Goal: Complete application form

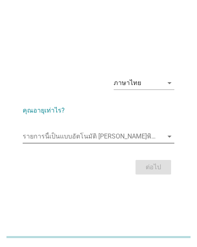
click at [61, 133] on input "รายการนี้เป็นแบบอัตโนมัติ คุณสามารถพิมพ์ลงในรายการนี้" at bounding box center [93, 136] width 141 height 13
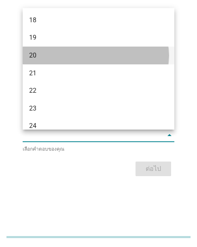
click at [37, 59] on div "20" at bounding box center [92, 56] width 127 height 10
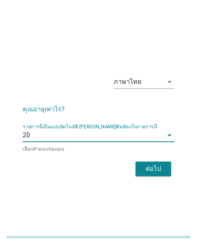
click at [53, 133] on input "รายการนี้เป็นแบบอัตโนมัติ คุณสามารถพิมพ์ลงในรายการนี้" at bounding box center [96, 135] width 133 height 13
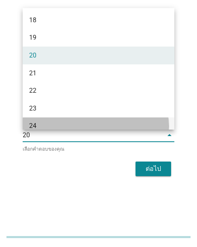
click at [39, 119] on div "24" at bounding box center [99, 126] width 152 height 18
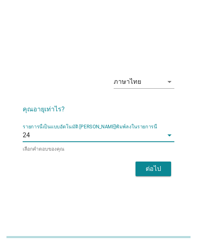
click at [134, 155] on form "คุณอายุเท่าไร? รายการนี้เป็นแบบอัตโนมัติ [PERSON_NAME]พิมพ์ลงในรายการนี้ 24 arr…" at bounding box center [99, 137] width 152 height 82
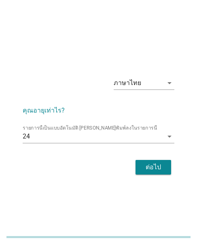
click at [153, 169] on div "ต่อไป" at bounding box center [153, 167] width 23 height 10
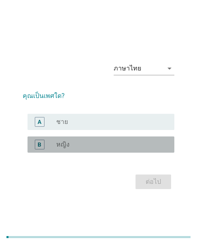
click at [59, 146] on label "หญิง" at bounding box center [62, 145] width 13 height 8
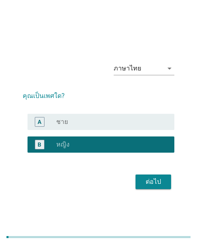
drag, startPoint x: 159, startPoint y: 182, endPoint x: 178, endPoint y: 166, distance: 24.4
click at [159, 181] on div "ต่อไป" at bounding box center [153, 182] width 23 height 10
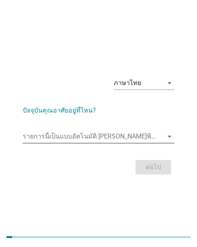
click at [49, 136] on input "รายการนี้เป็นแบบอัตโนมัติ คุณสามารถพิมพ์ลงในรายการนี้" at bounding box center [93, 136] width 141 height 13
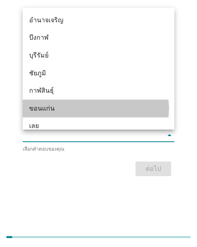
click at [43, 109] on div "ขอนแก่น" at bounding box center [92, 109] width 127 height 10
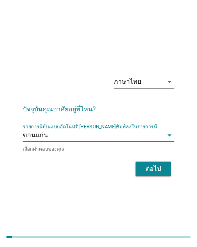
drag, startPoint x: 147, startPoint y: 174, endPoint x: 201, endPoint y: 151, distance: 58.8
click at [147, 174] on button "ต่อไป" at bounding box center [154, 169] width 36 height 15
